Goal: Task Accomplishment & Management: Manage account settings

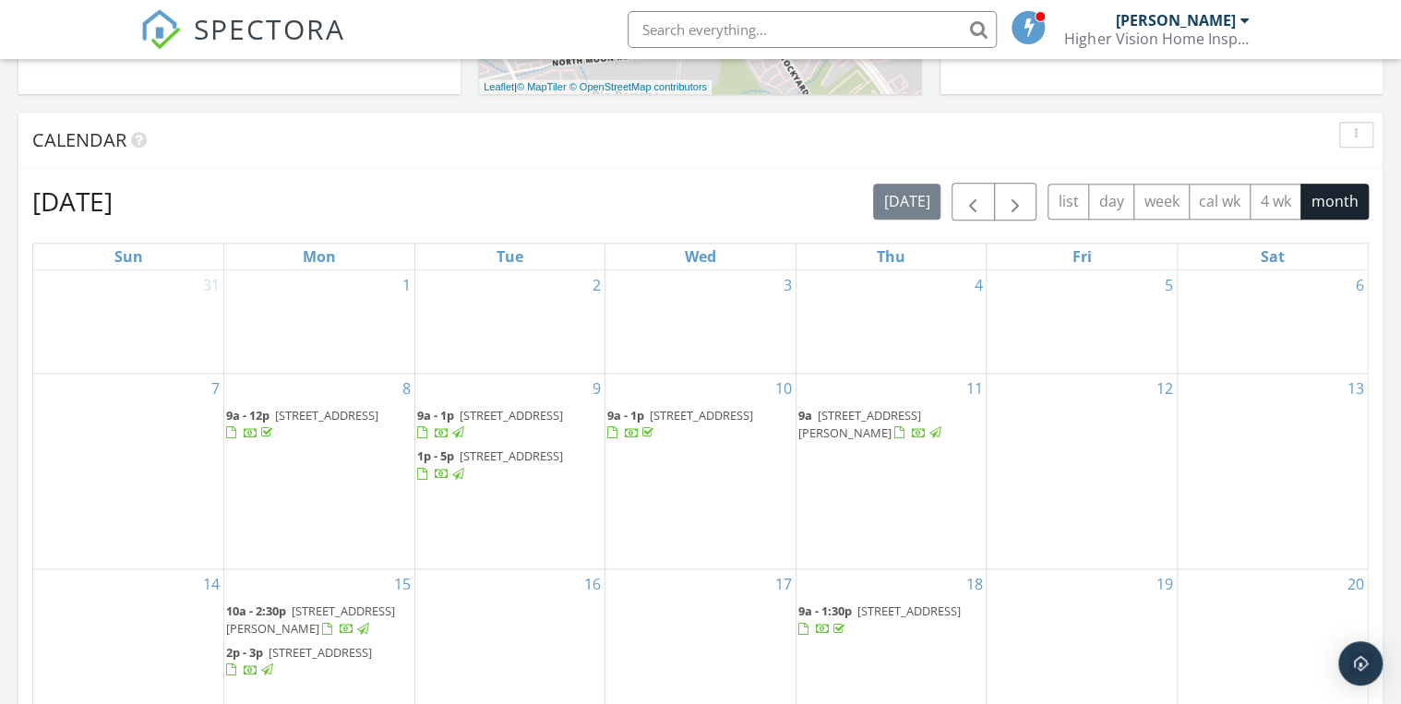
scroll to position [850, 0]
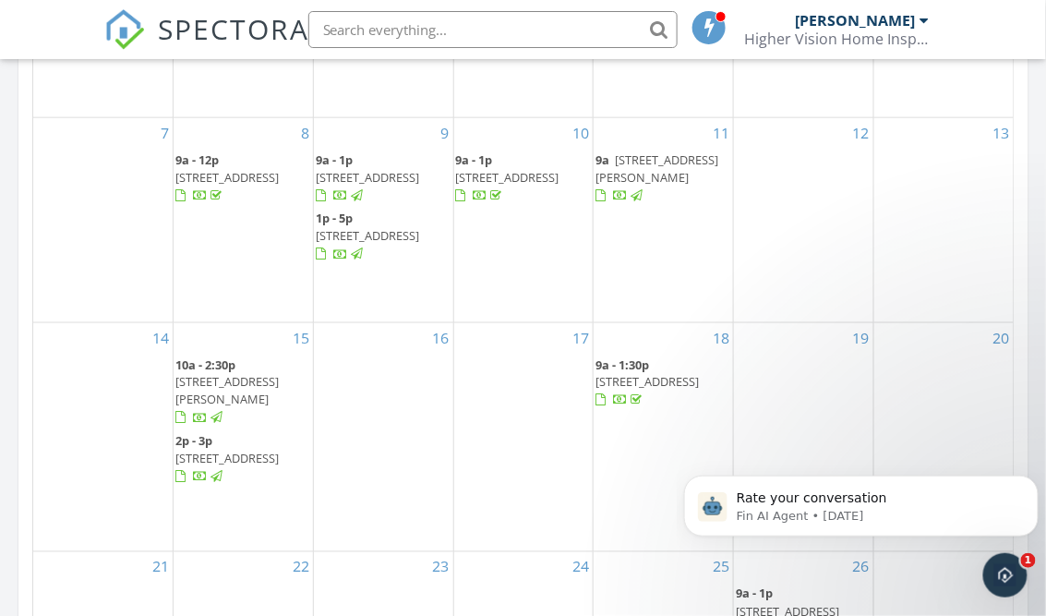
scroll to position [2243, 0]
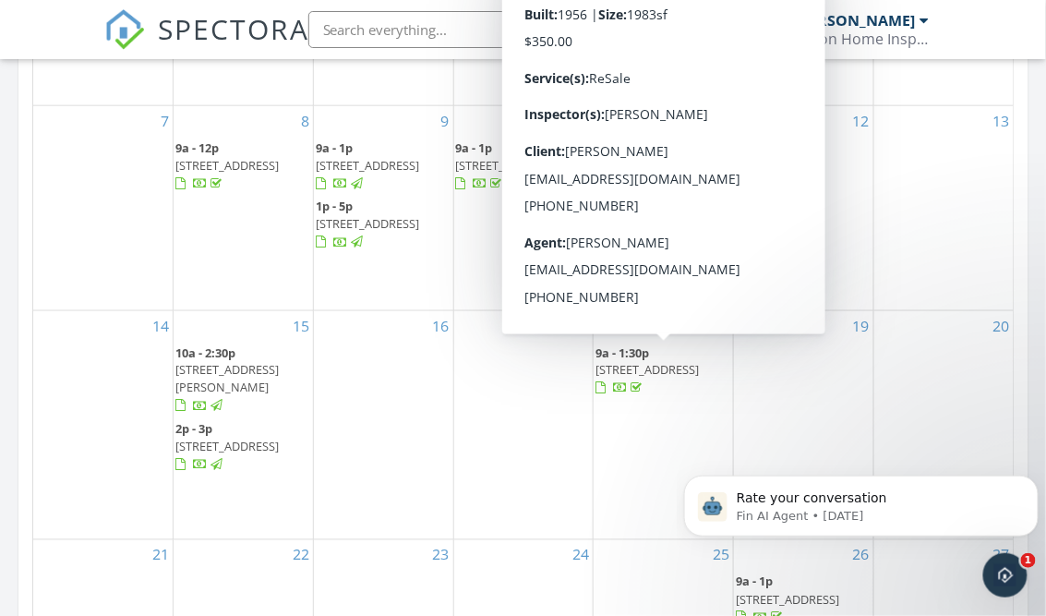
click at [665, 369] on span "3038 Tyler Avenue, El Paso 79930" at bounding box center [646, 370] width 103 height 17
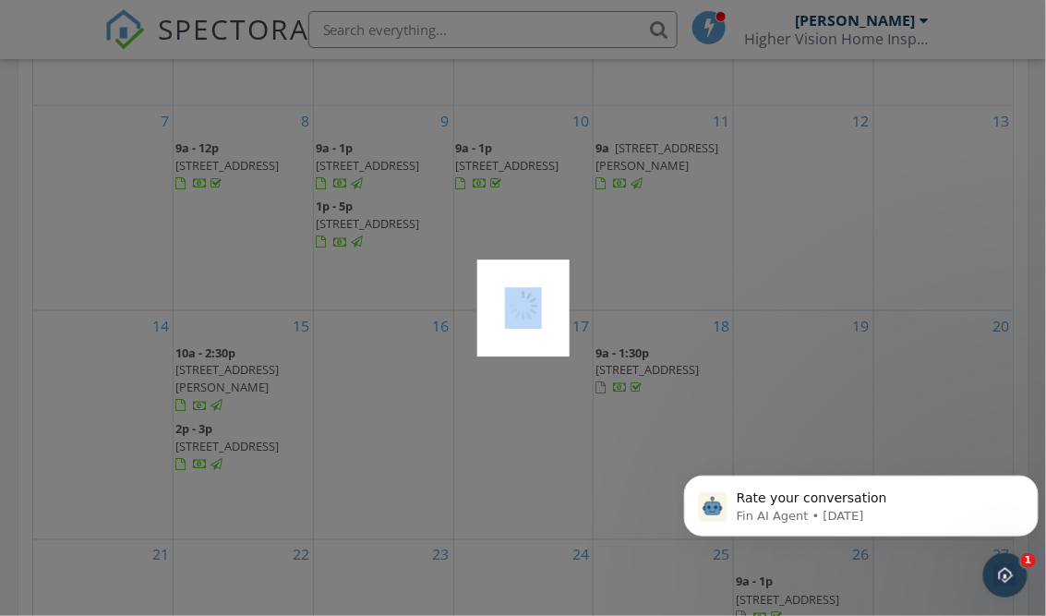
click at [665, 369] on div at bounding box center [523, 308] width 1046 height 616
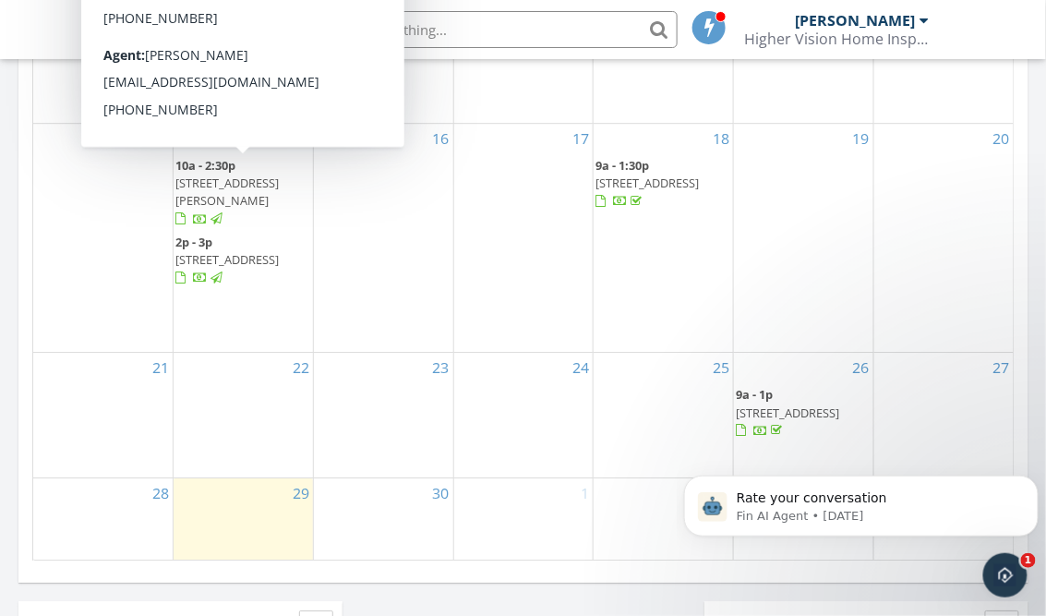
click at [264, 179] on span "10802 Aaron St, El paso 79924" at bounding box center [226, 191] width 103 height 34
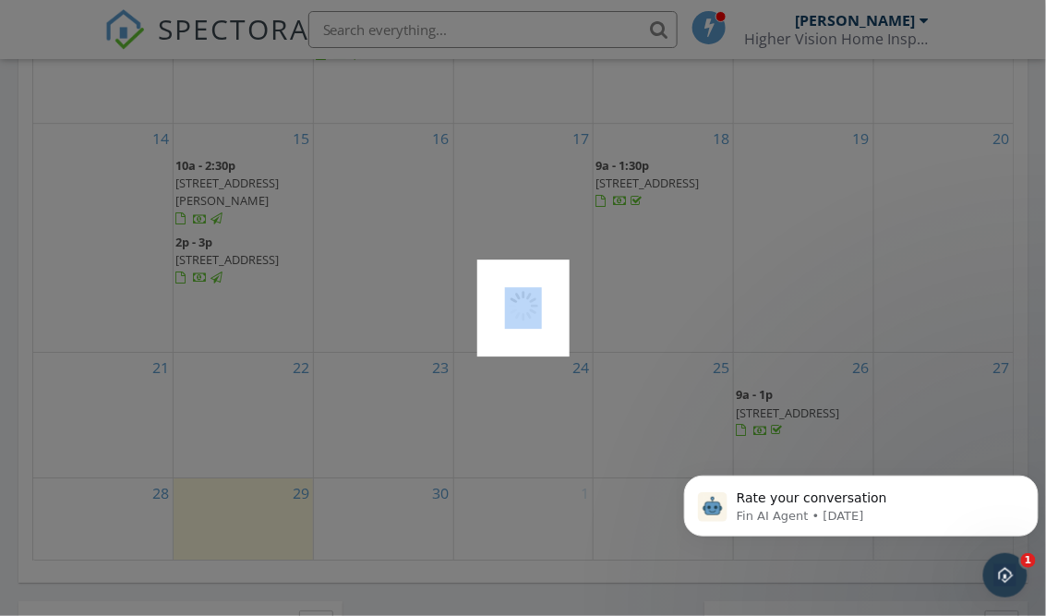
click at [264, 179] on div at bounding box center [523, 308] width 1046 height 616
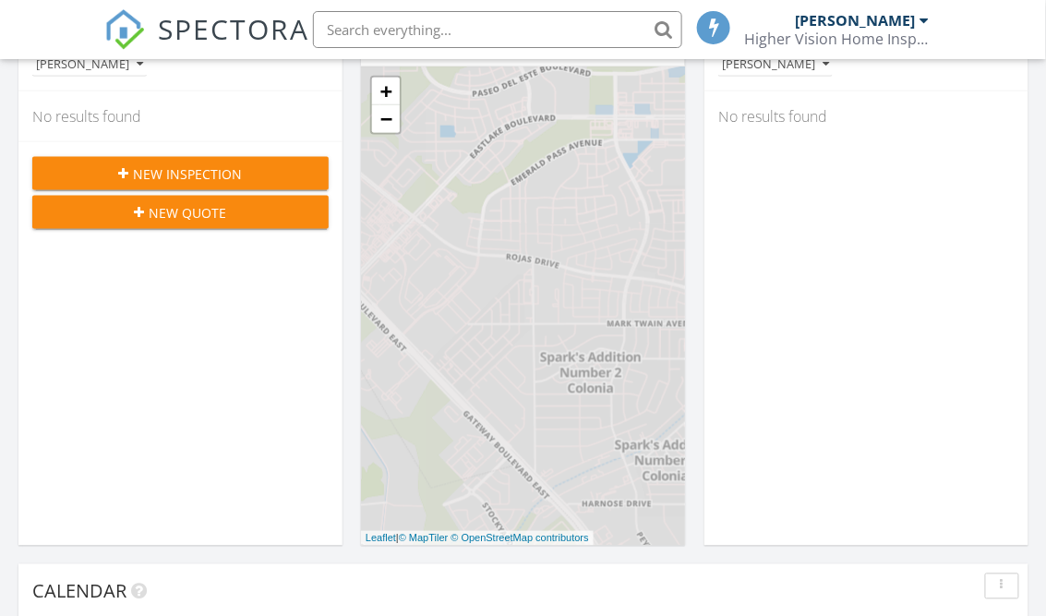
scroll to position [1323, 0]
